Goal: Information Seeking & Learning: Understand process/instructions

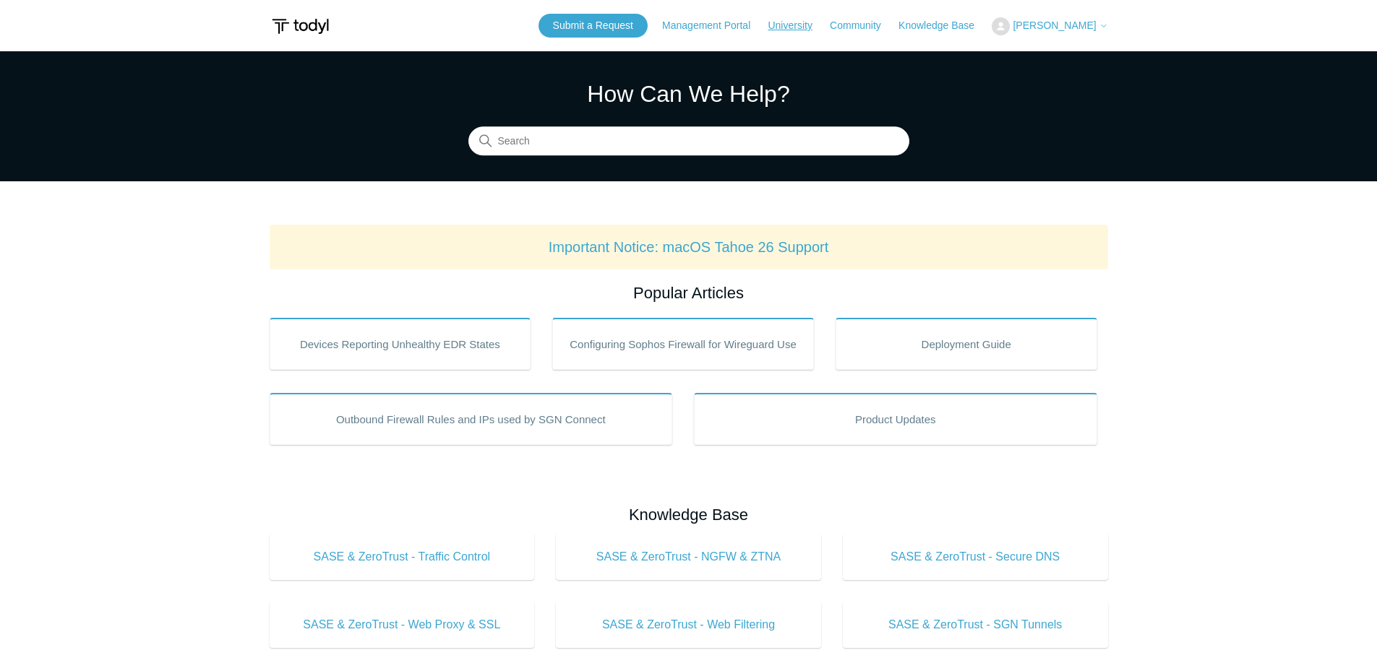
click at [826, 30] on link "University" at bounding box center [796, 25] width 59 height 15
click at [296, 24] on img at bounding box center [300, 26] width 61 height 27
click at [679, 137] on input "Search" at bounding box center [688, 141] width 441 height 29
type input "m"
type input "mis cataorize"
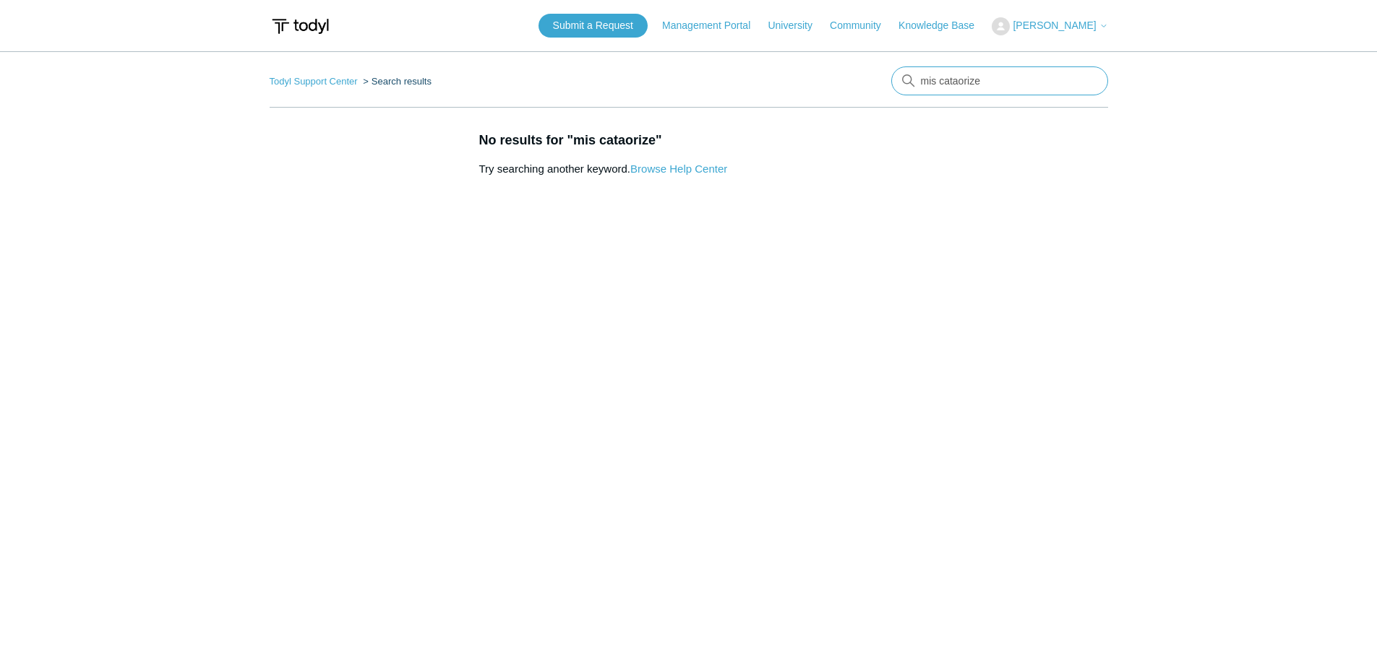
click at [941, 81] on input "mis cataorize" at bounding box center [999, 80] width 217 height 29
type input "mis categorize"
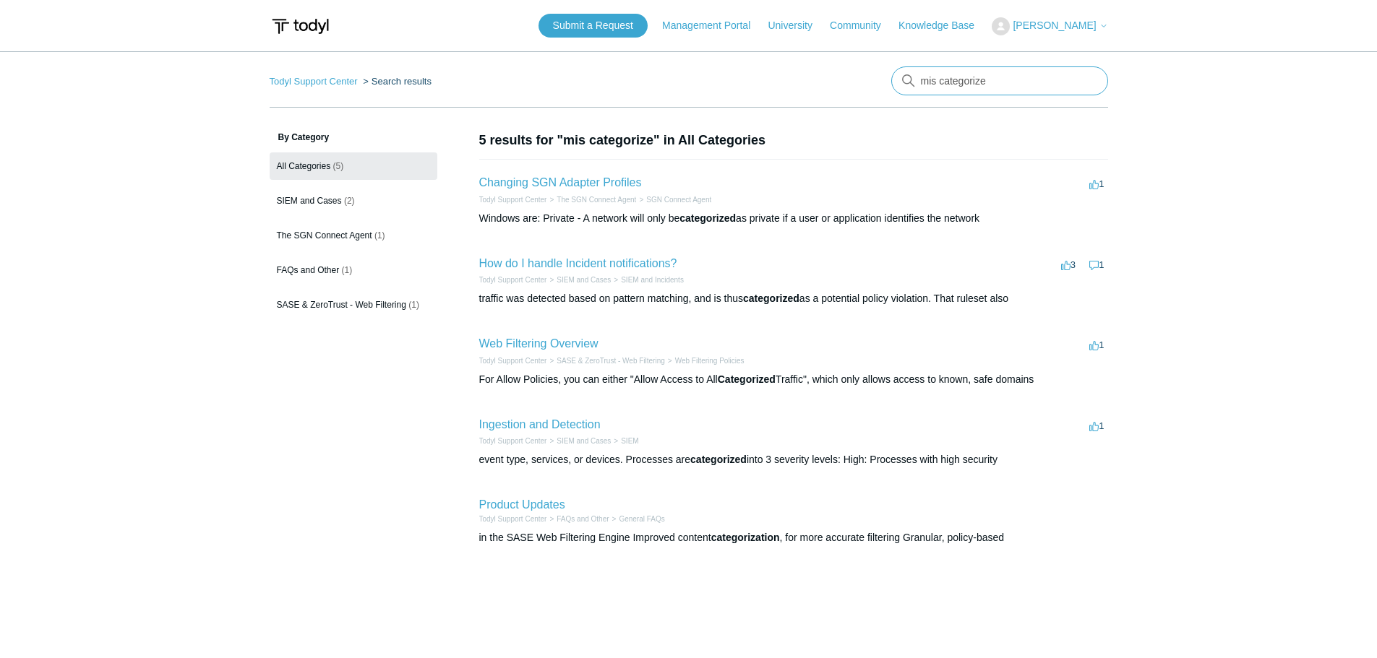
click at [939, 85] on input "mis categorize" at bounding box center [999, 80] width 217 height 29
type input "miscategorize"
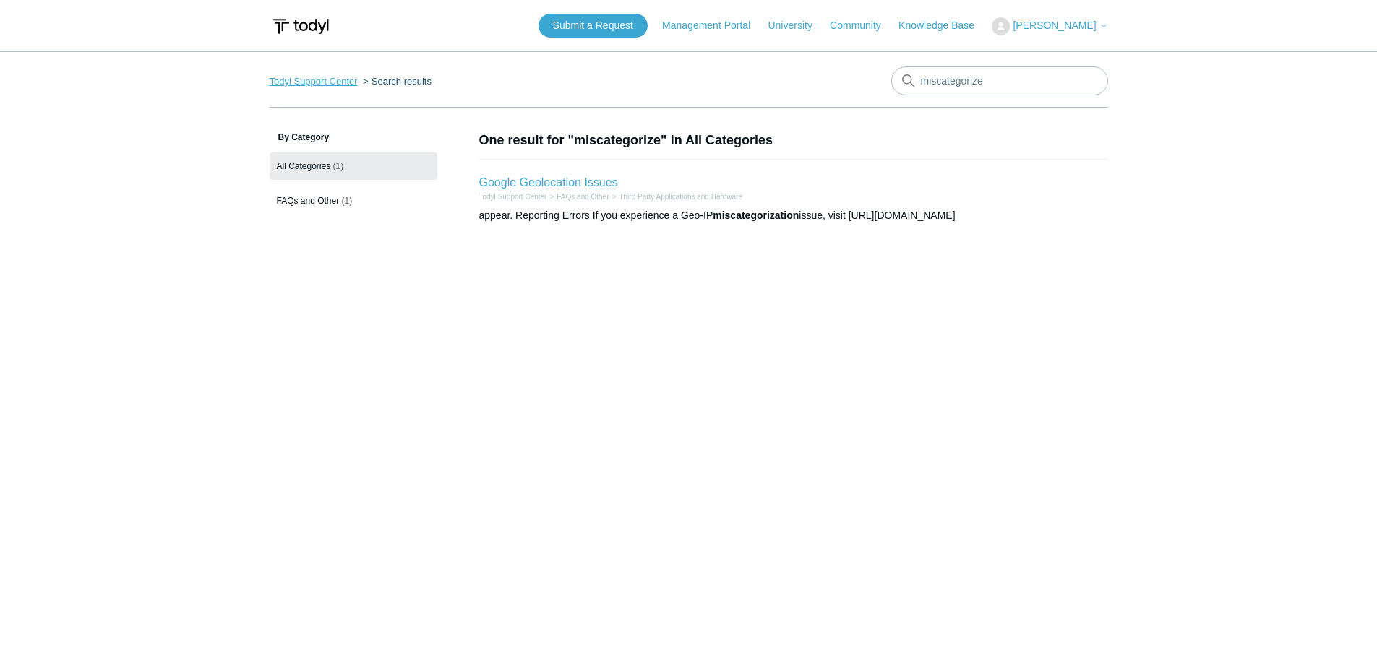
click at [340, 79] on link "Todyl Support Center" at bounding box center [314, 81] width 88 height 11
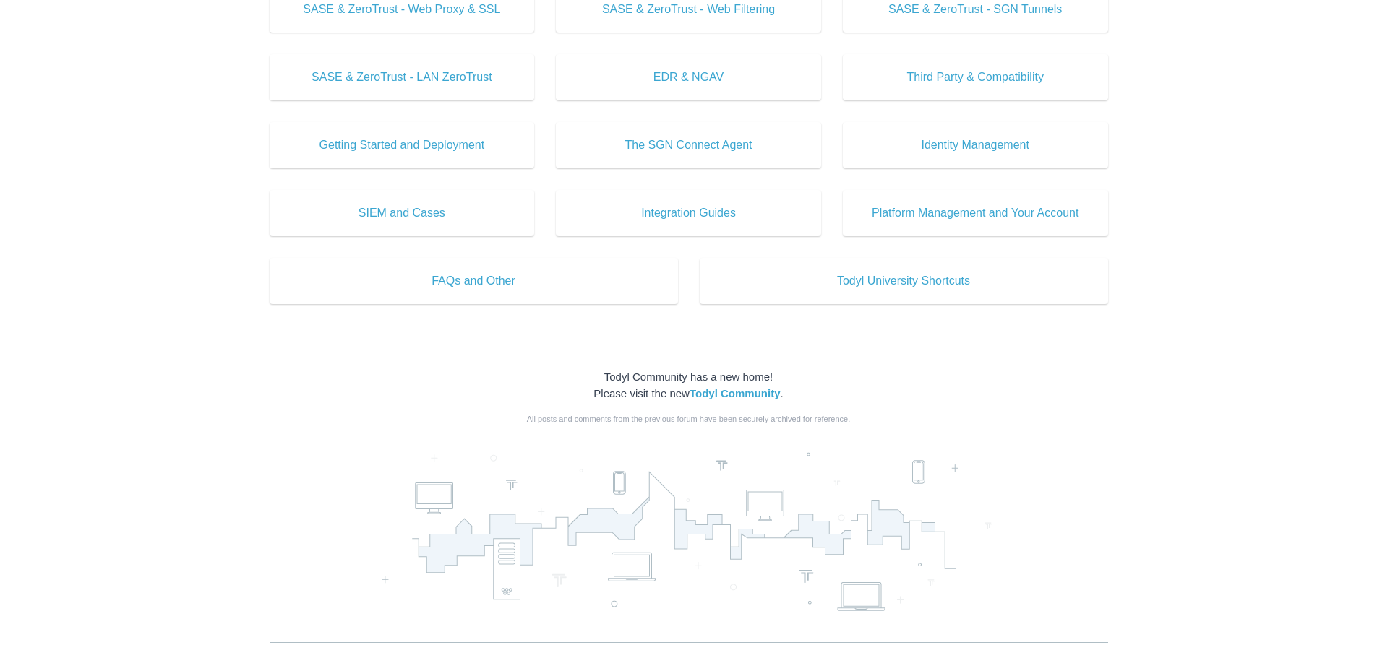
scroll to position [723, 0]
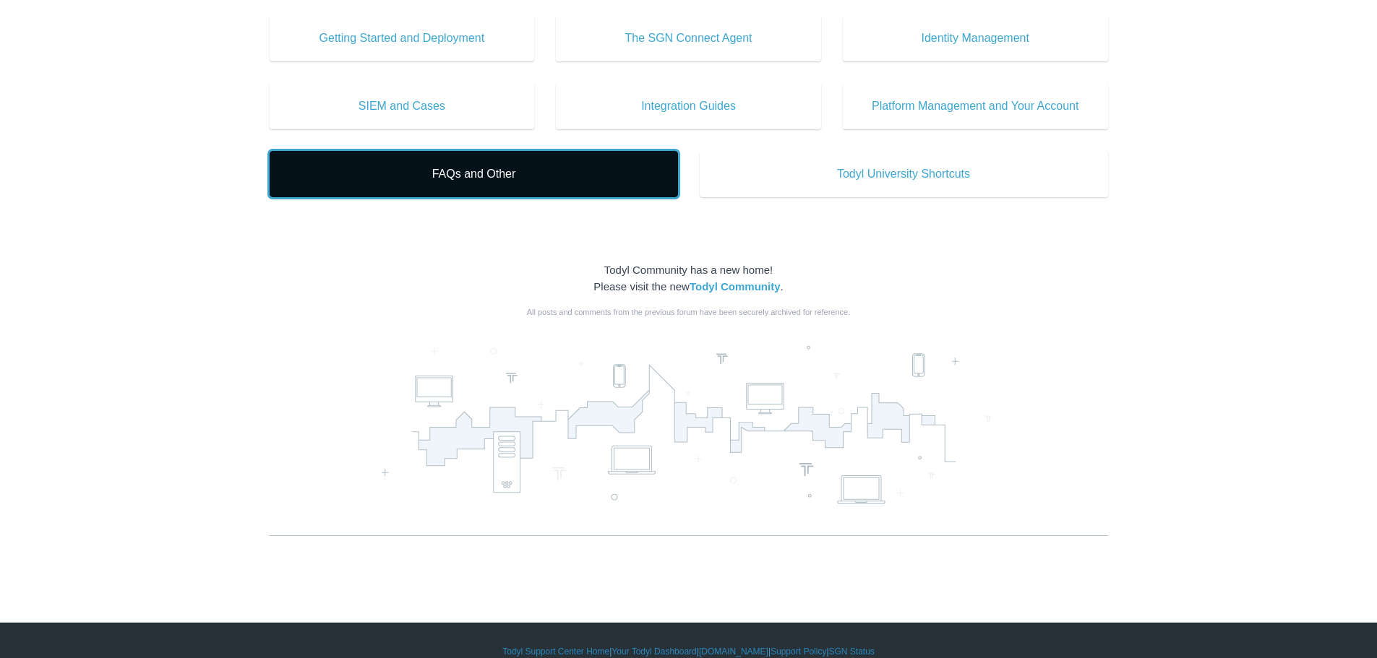
click at [431, 173] on span "FAQs and Other" at bounding box center [473, 173] width 365 height 17
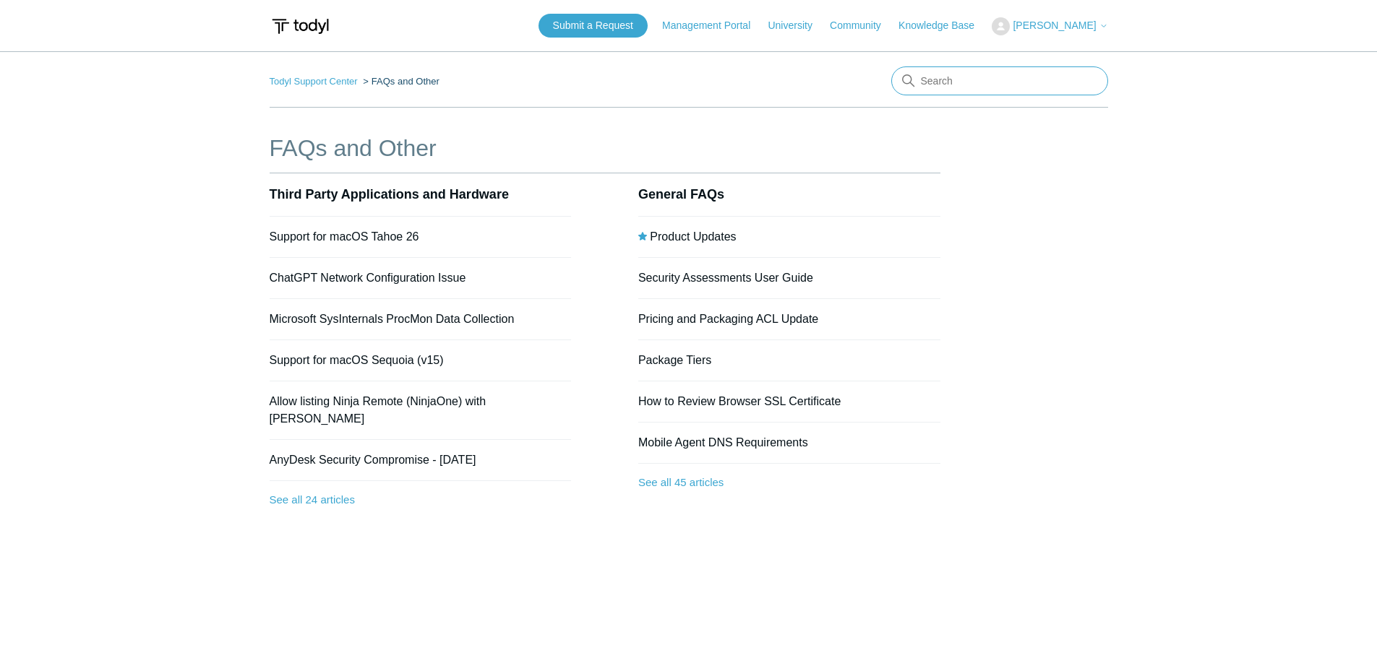
click at [960, 85] on input "Search" at bounding box center [999, 80] width 217 height 29
type input "web filter"
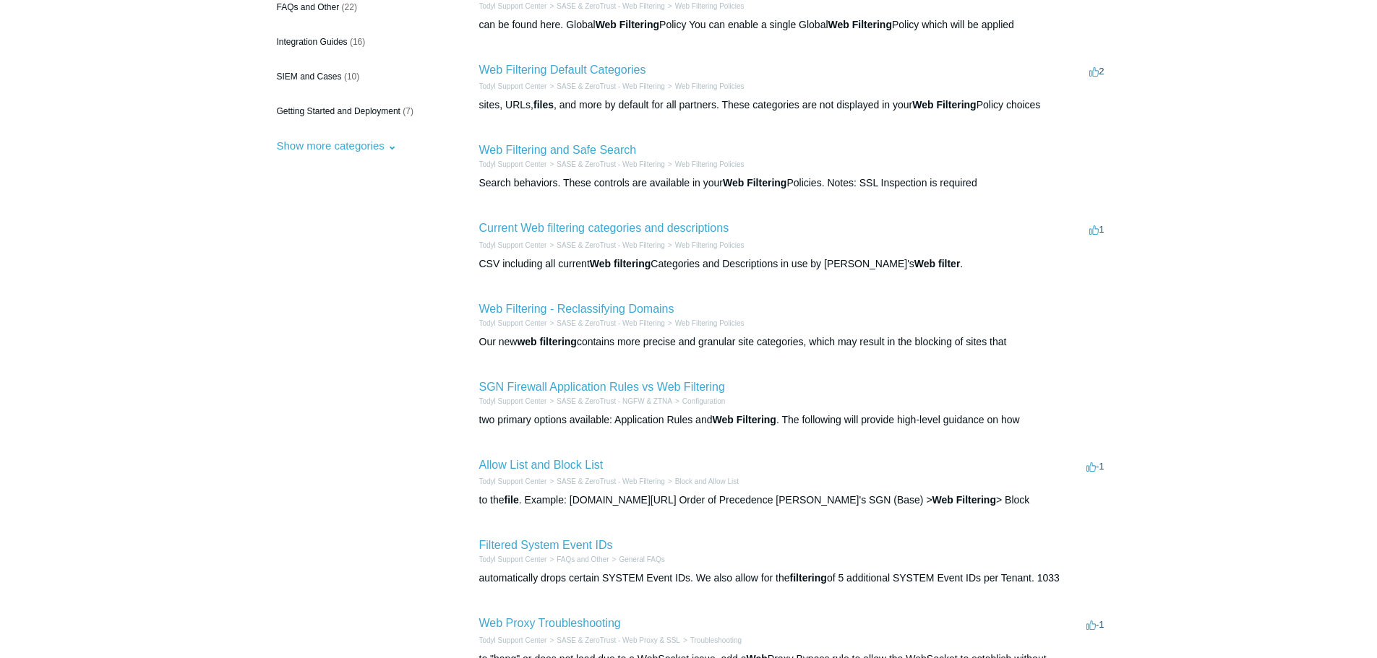
scroll to position [217, 0]
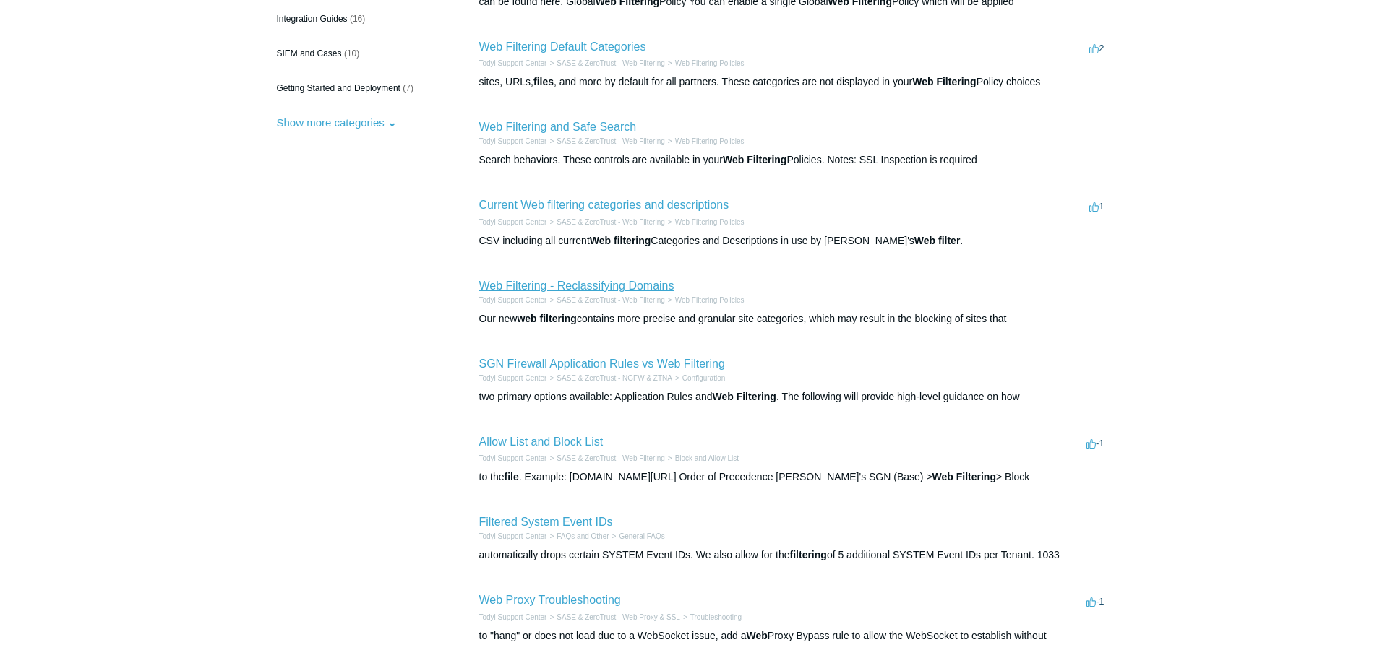
click at [633, 285] on link "Web Filtering - Reclassifying Domains" at bounding box center [576, 286] width 195 height 12
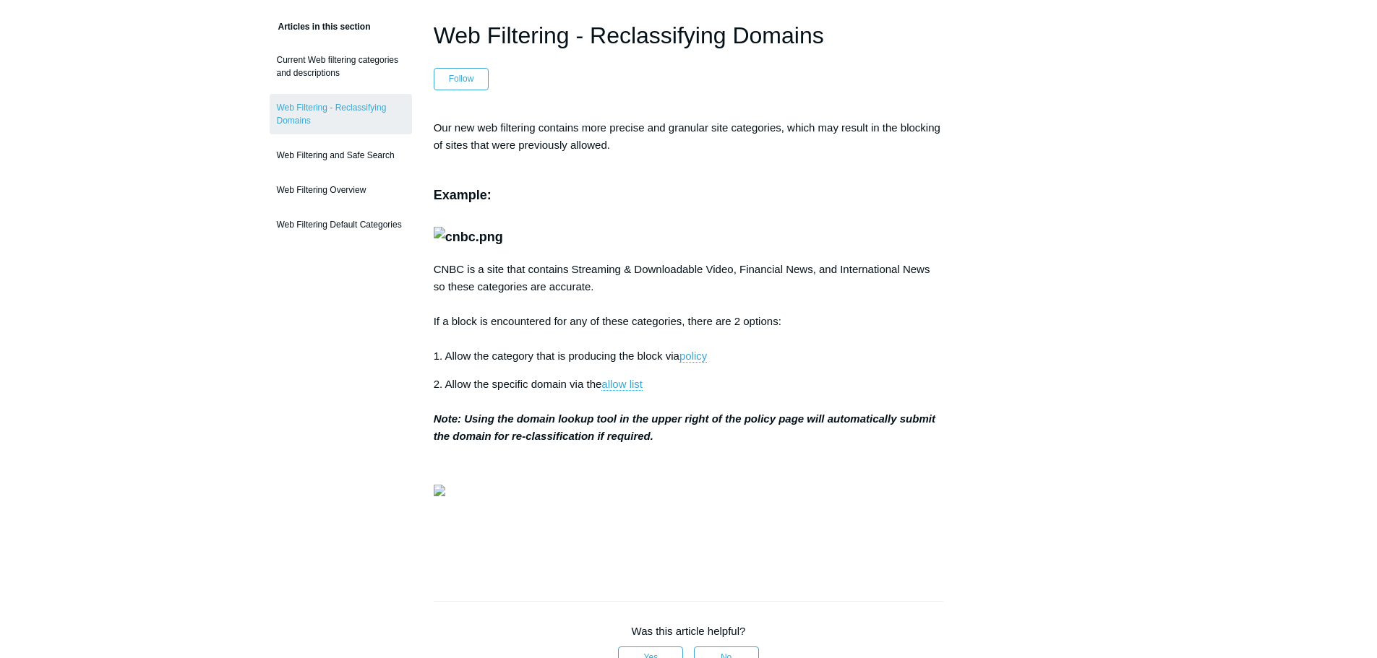
scroll to position [72, 0]
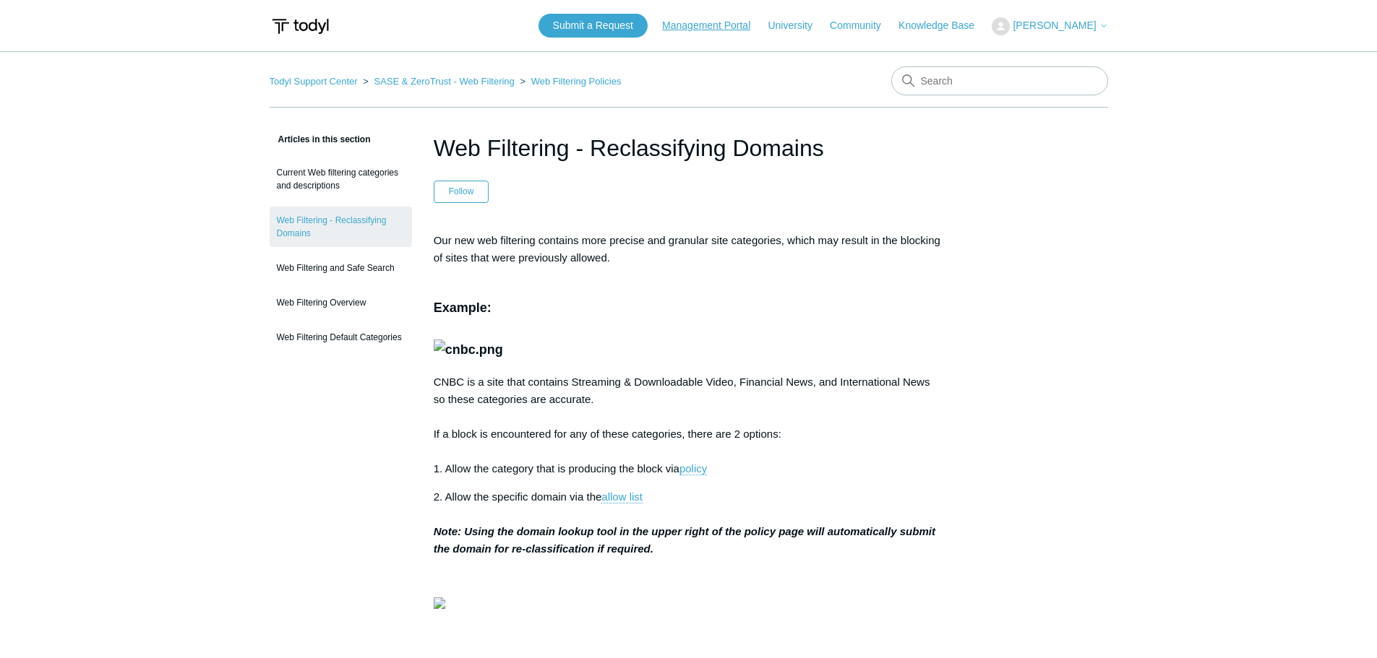
click at [732, 25] on link "Management Portal" at bounding box center [713, 25] width 103 height 15
